Goal: Task Accomplishment & Management: Manage account settings

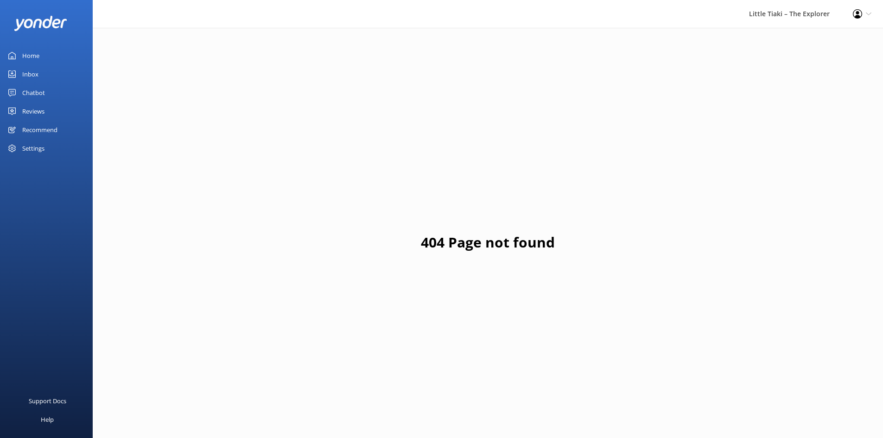
click at [51, 81] on link "Inbox" at bounding box center [46, 74] width 93 height 19
